Goal: Check status: Check status

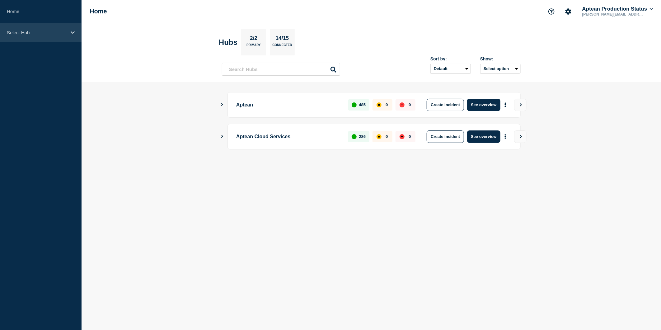
click at [50, 35] on div "Select Hub" at bounding box center [41, 32] width 82 height 19
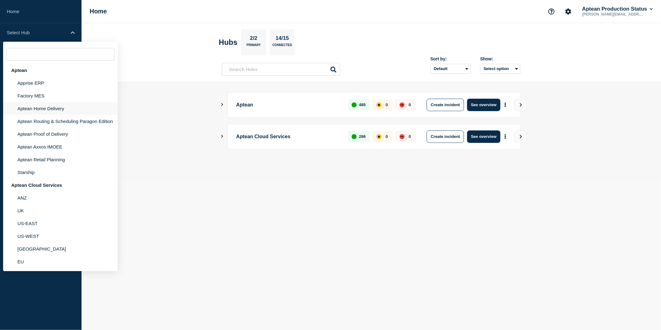
click at [59, 113] on li "Aptean Home Delivery" at bounding box center [60, 108] width 115 height 13
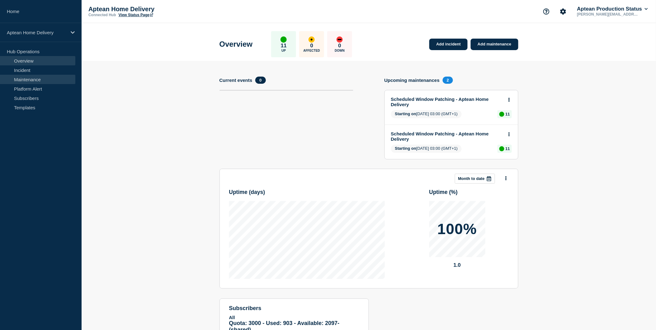
click at [41, 79] on link "Maintenance" at bounding box center [37, 79] width 75 height 9
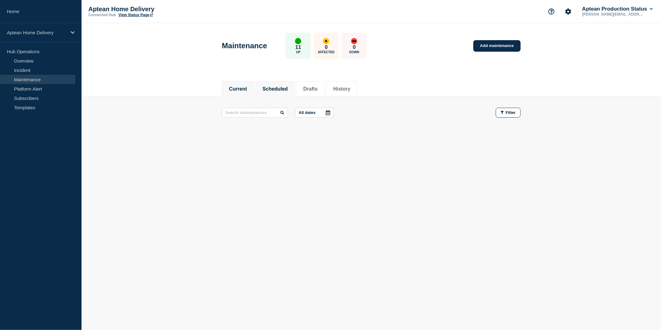
click at [276, 89] on button "Scheduled" at bounding box center [275, 89] width 25 height 6
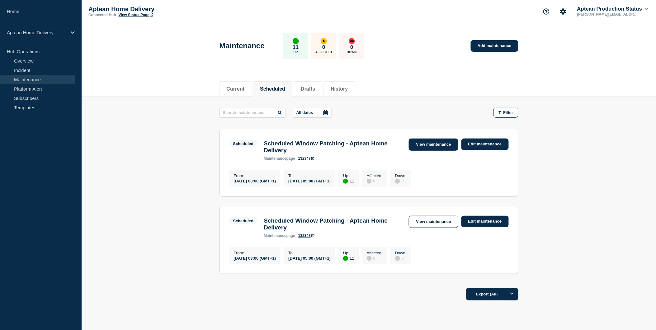
click at [424, 146] on link "View maintenance" at bounding box center [433, 145] width 49 height 12
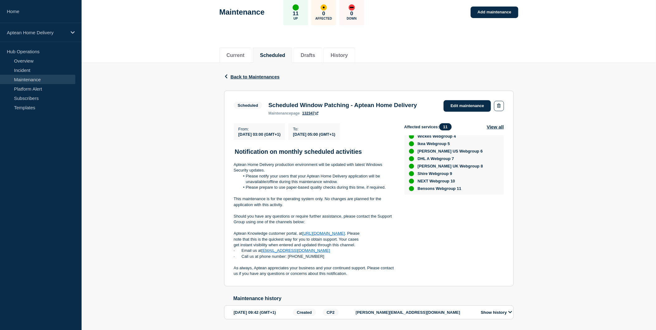
scroll to position [47, 0]
